Goal: Check status: Check status

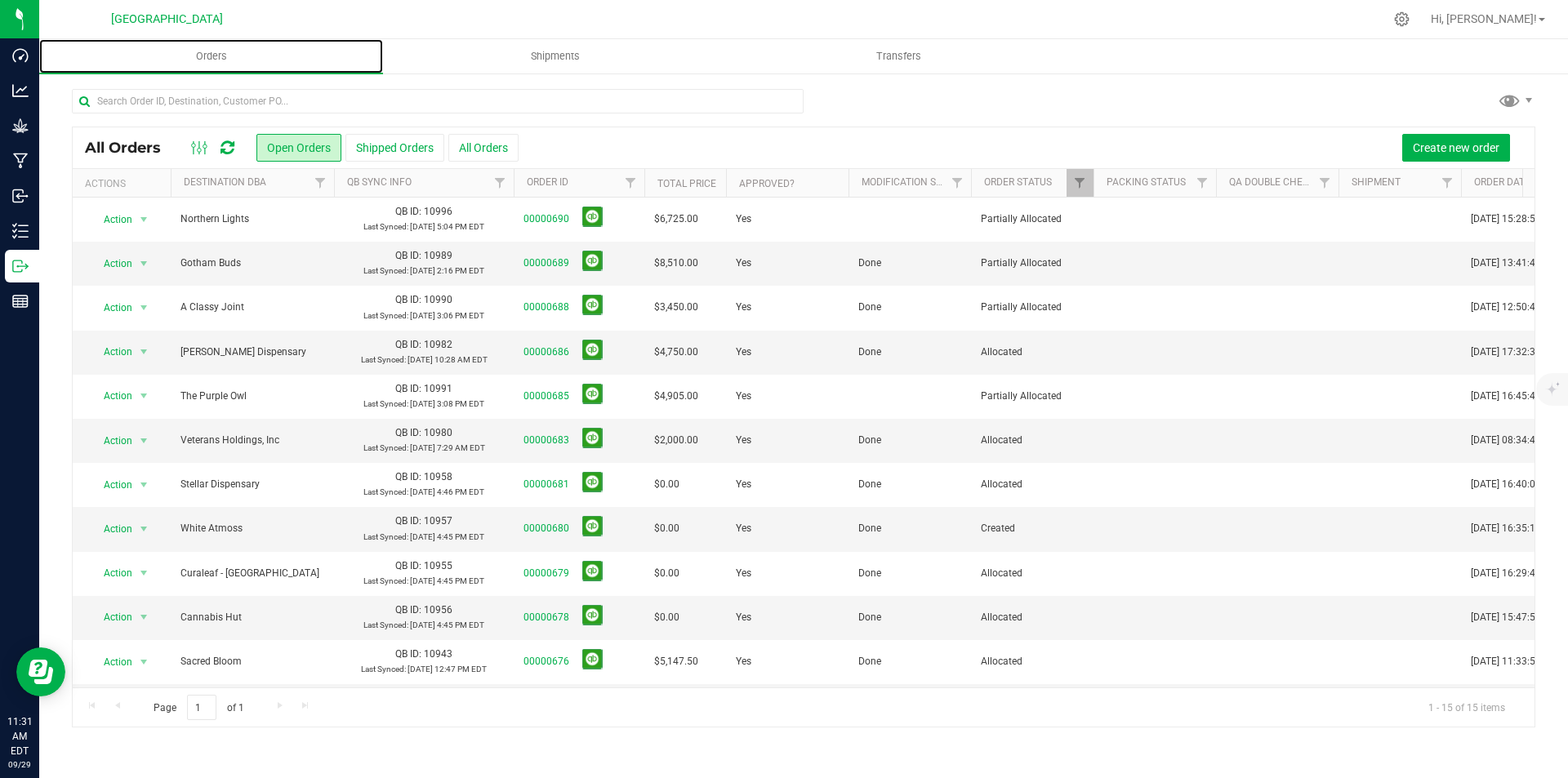
click at [39, 39] on link "Orders" at bounding box center [211, 56] width 344 height 34
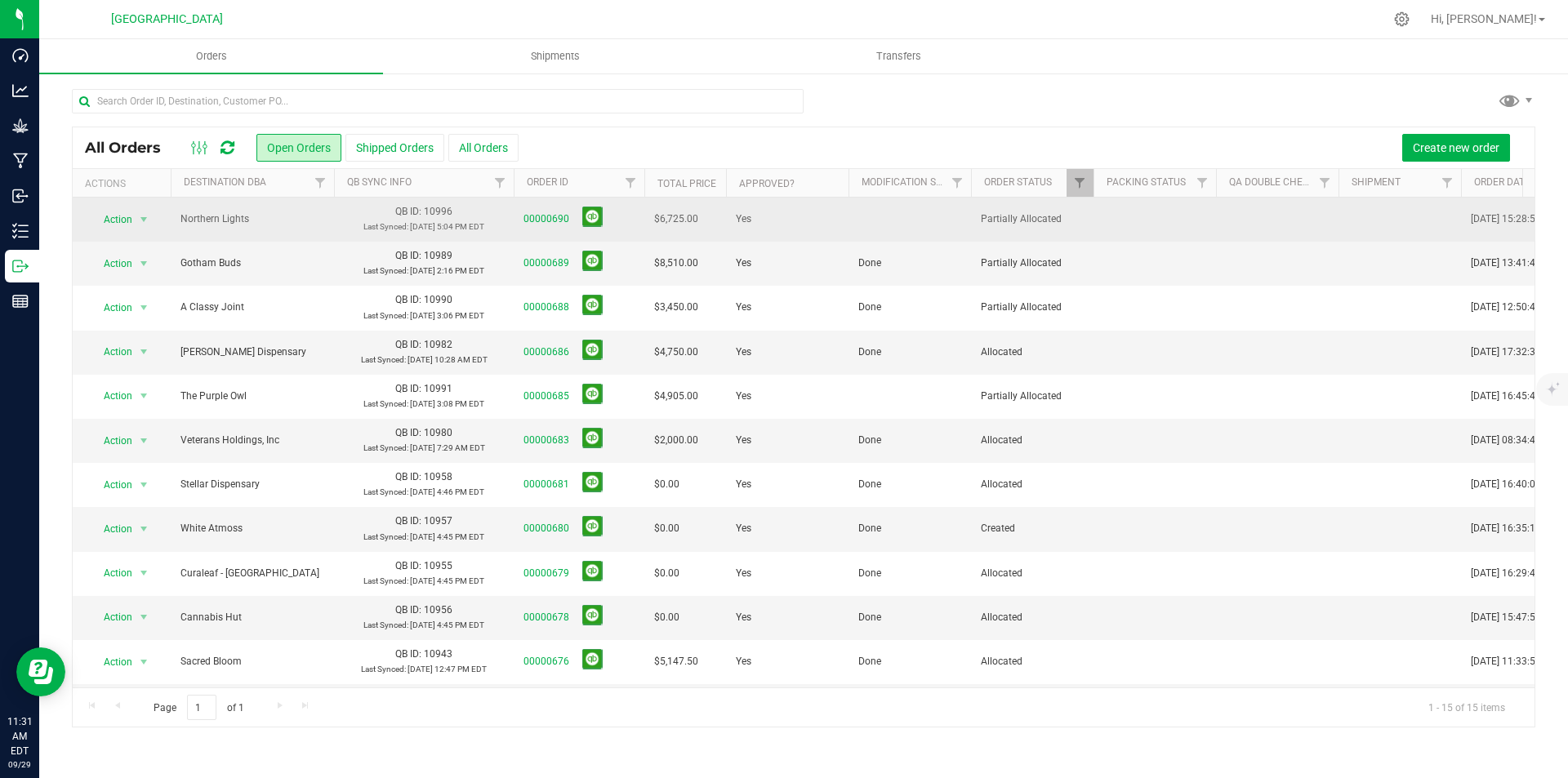
click at [521, 217] on td "00000690" at bounding box center [579, 220] width 131 height 44
click at [556, 216] on link "00000690" at bounding box center [546, 219] width 46 height 15
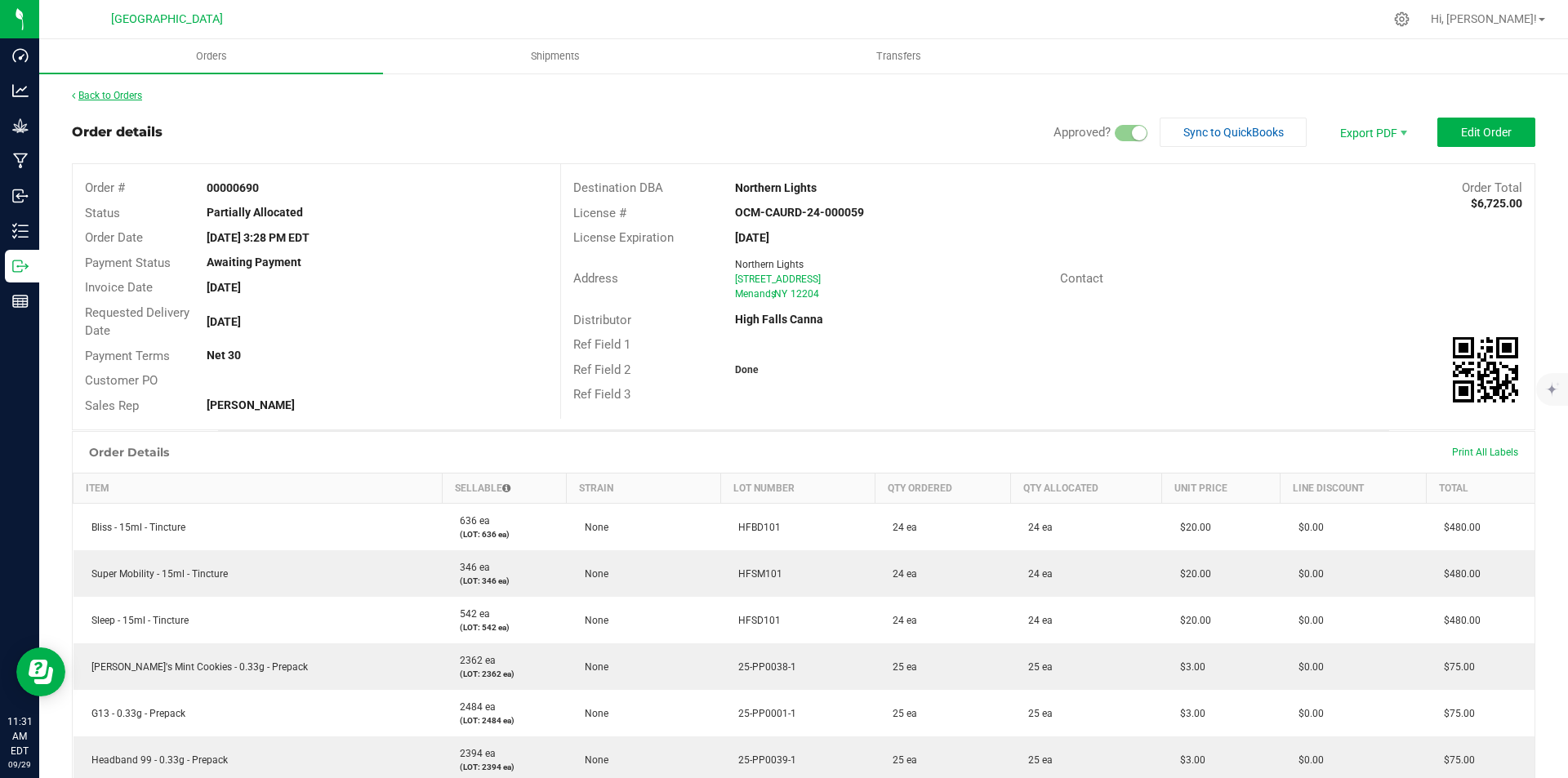
click at [107, 93] on link "Back to Orders" at bounding box center [107, 95] width 70 height 11
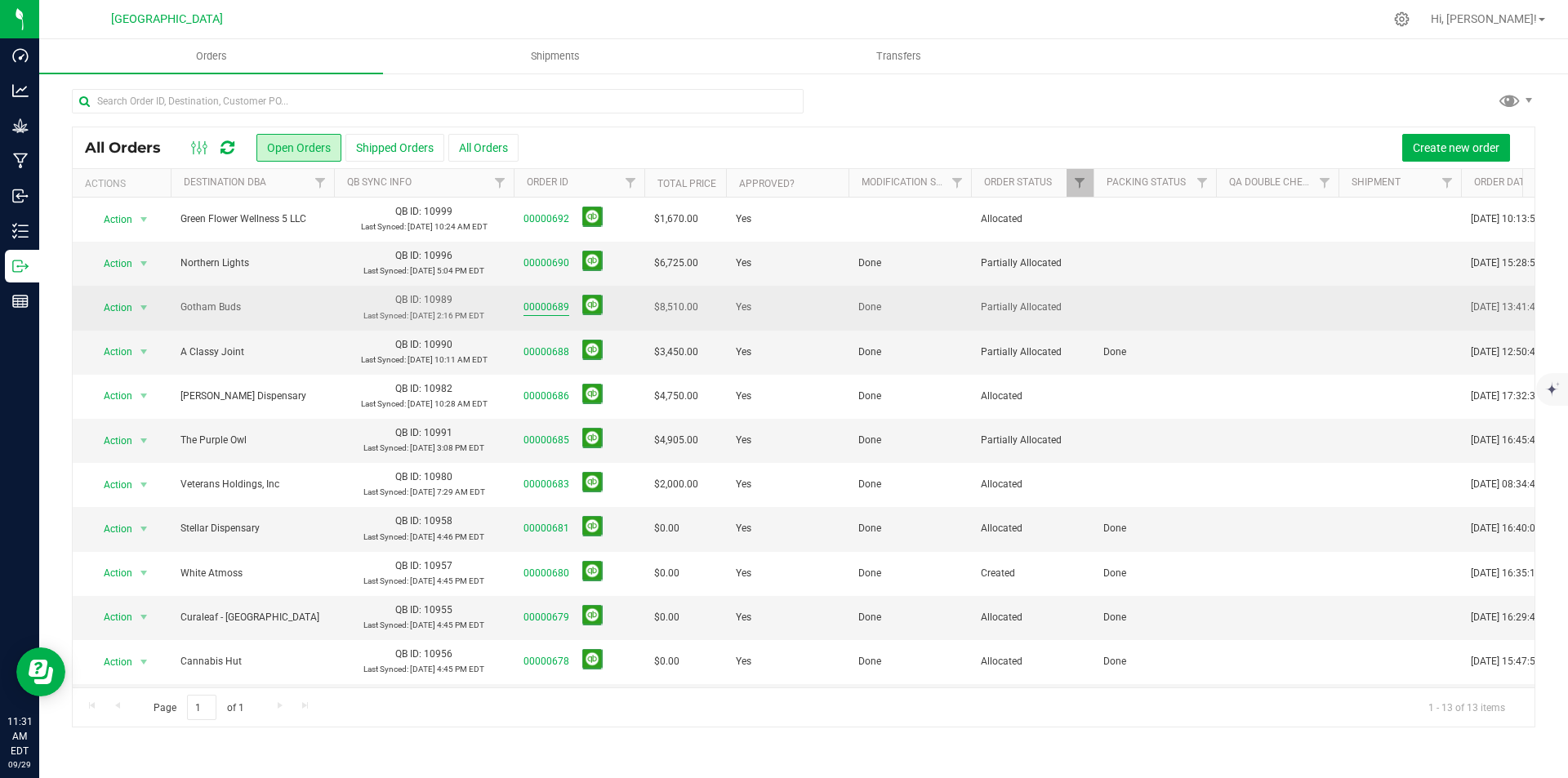
click at [539, 301] on link "00000689" at bounding box center [546, 307] width 46 height 15
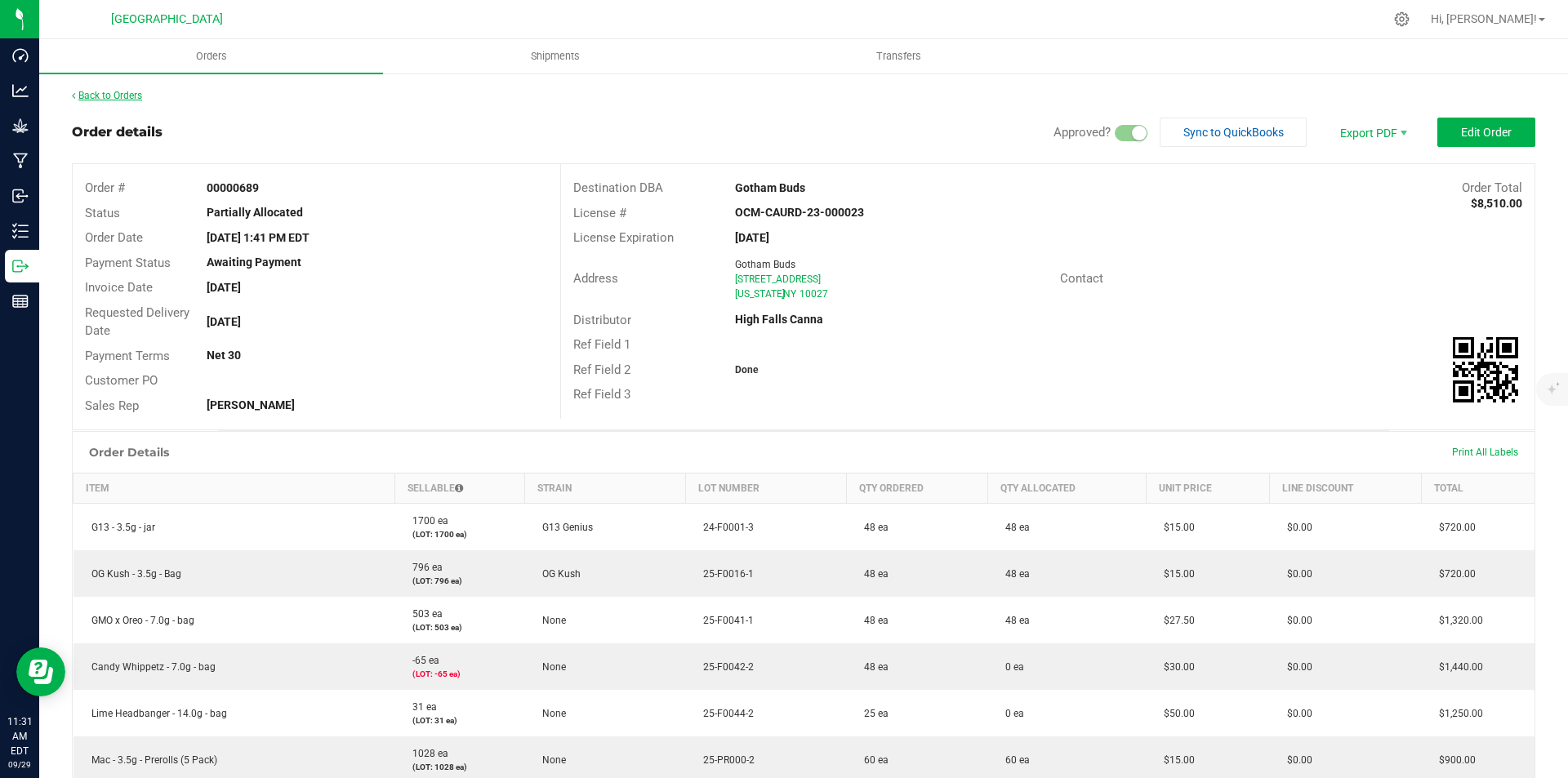
click at [110, 98] on link "Back to Orders" at bounding box center [107, 95] width 70 height 11
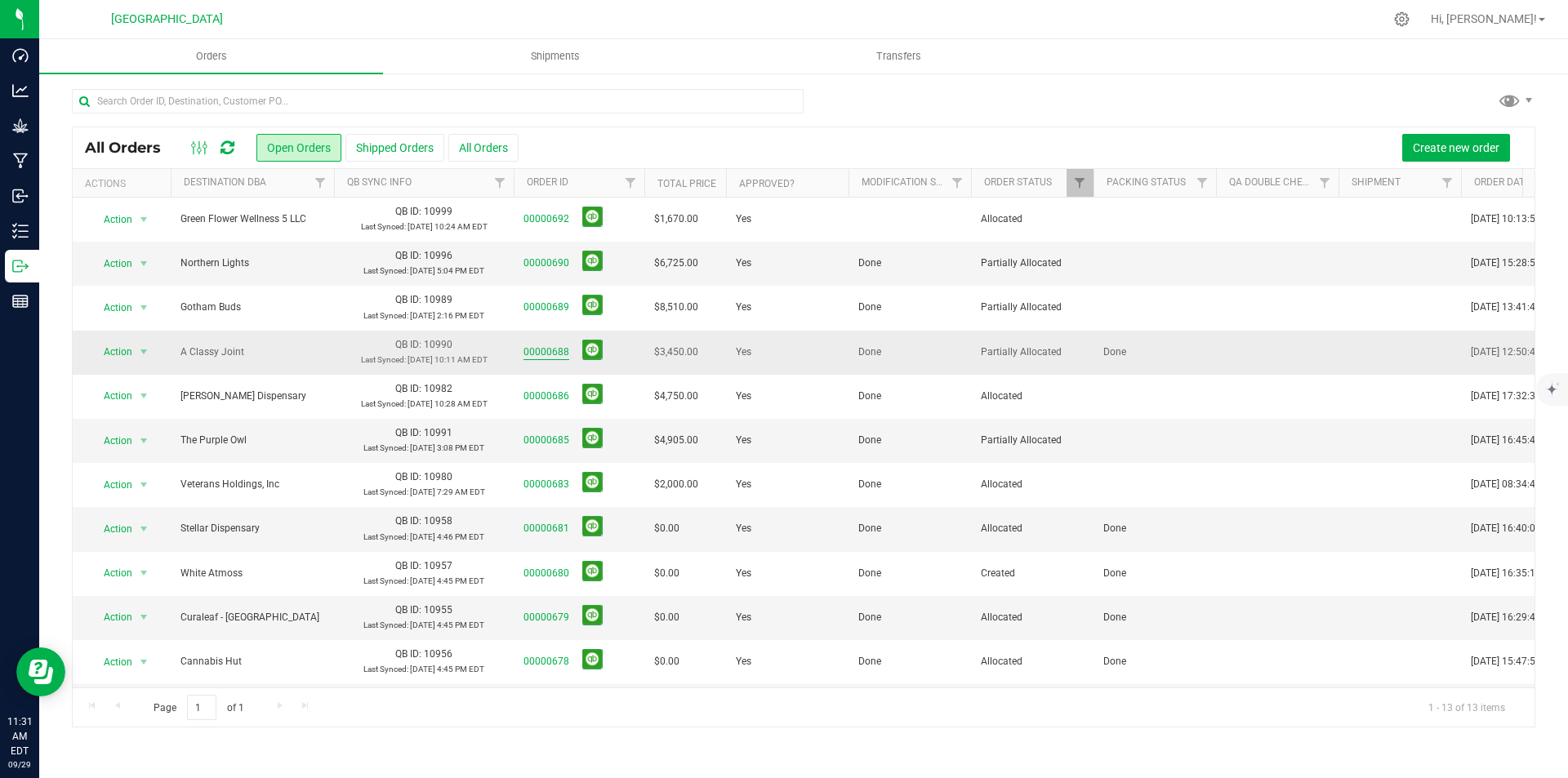
click at [539, 348] on link "00000688" at bounding box center [546, 352] width 46 height 15
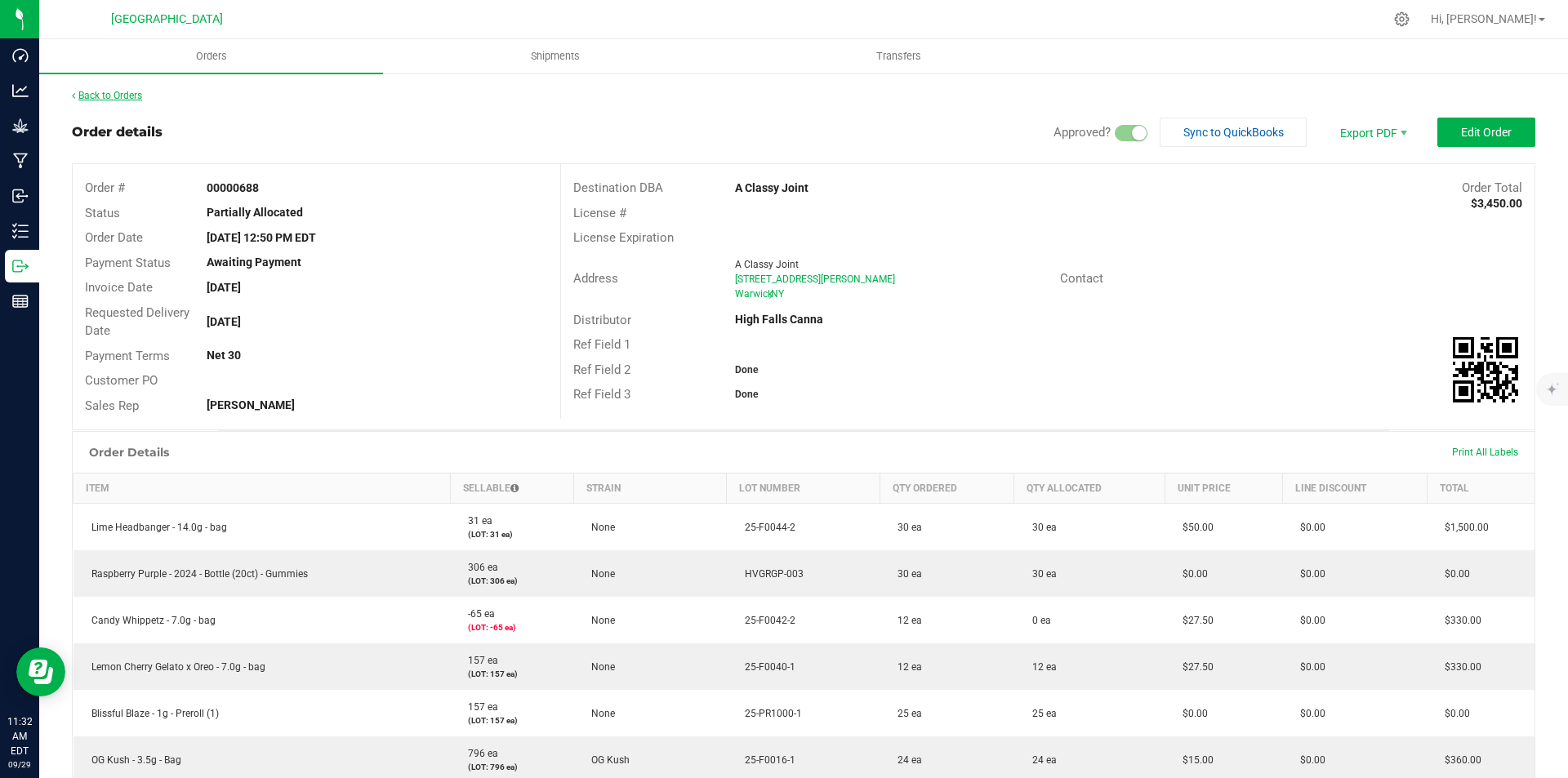
click at [92, 91] on link "Back to Orders" at bounding box center [107, 95] width 70 height 11
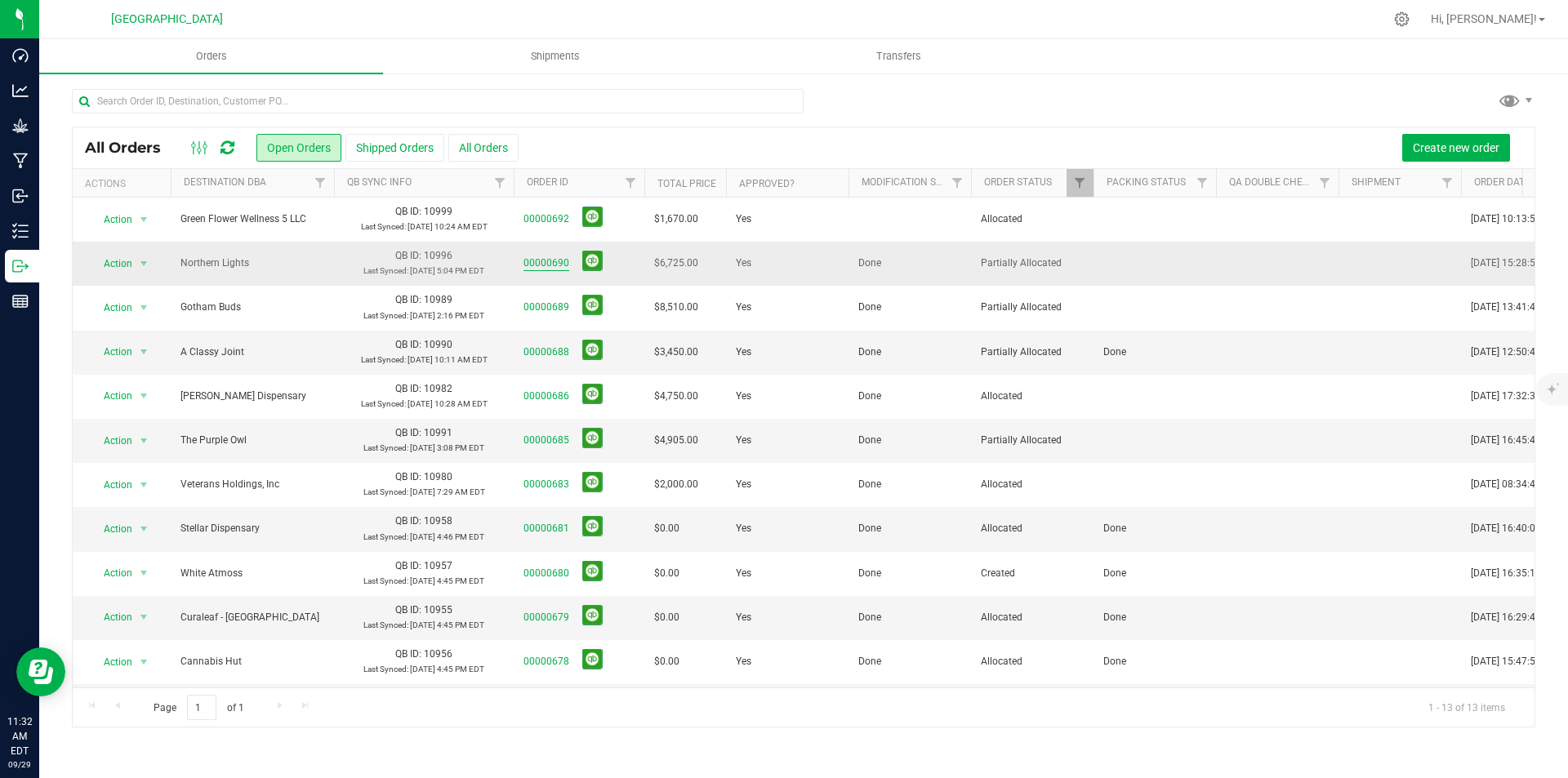
click at [539, 264] on link "00000690" at bounding box center [546, 263] width 46 height 15
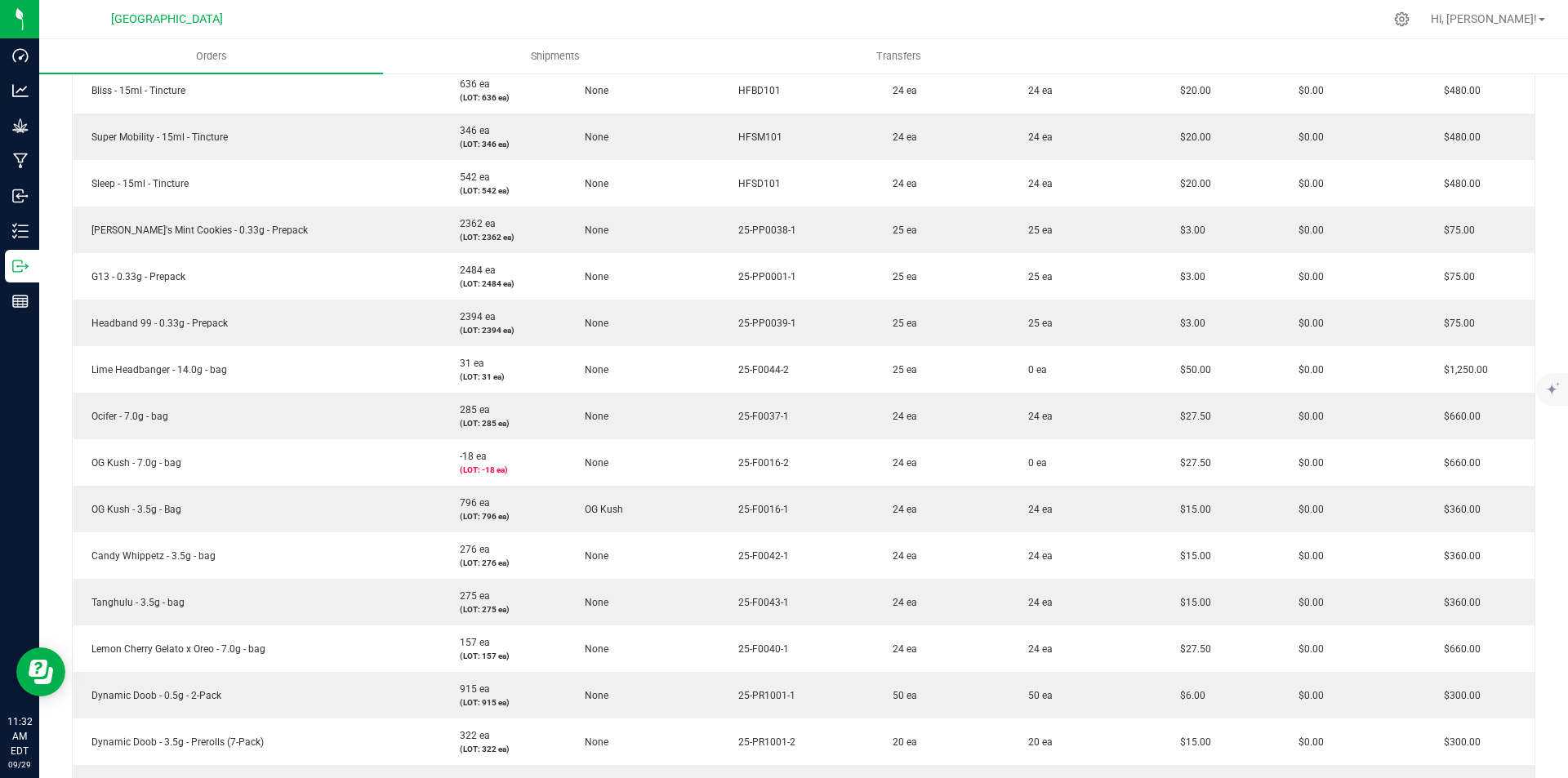
scroll to position [450, 0]
